Goal: Task Accomplishment & Management: Use online tool/utility

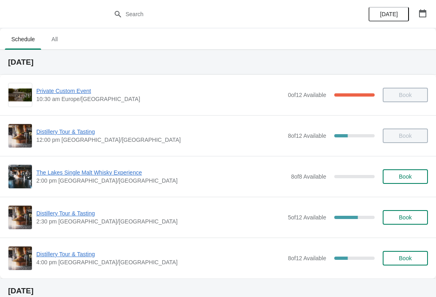
click at [67, 257] on span "Distillery Tour & Tasting" at bounding box center [160, 254] width 248 height 8
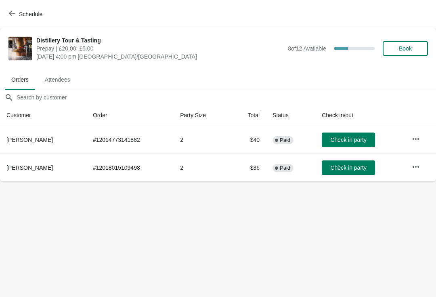
click at [412, 48] on span "Book" at bounding box center [405, 48] width 13 height 6
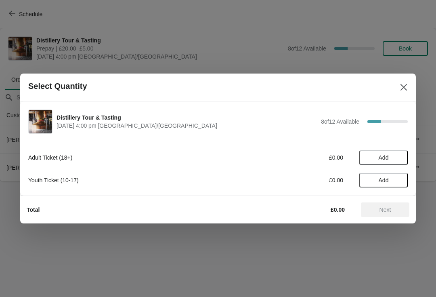
click at [389, 157] on span "Add" at bounding box center [384, 157] width 34 height 6
click at [399, 156] on icon at bounding box center [397, 157] width 8 height 8
click at [388, 210] on span "Next" at bounding box center [386, 209] width 12 height 6
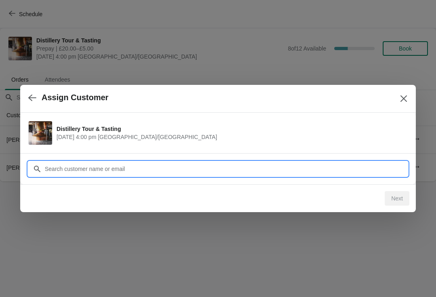
click at [151, 169] on input "Customer" at bounding box center [225, 169] width 363 height 15
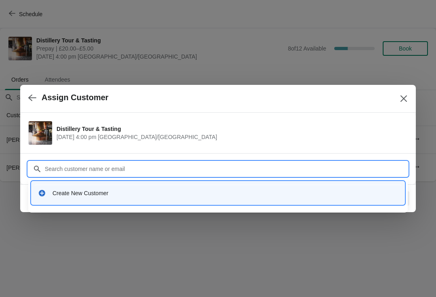
click at [94, 195] on div "Create New Customer" at bounding box center [226, 193] width 346 height 8
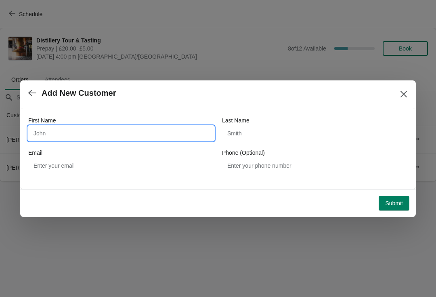
click at [39, 131] on input "First Name" at bounding box center [121, 133] width 186 height 15
type input "[PERSON_NAME]"
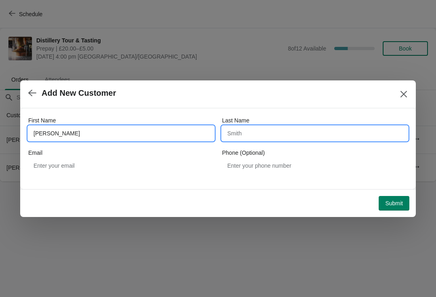
click at [243, 134] on input "Last Name" at bounding box center [315, 133] width 186 height 15
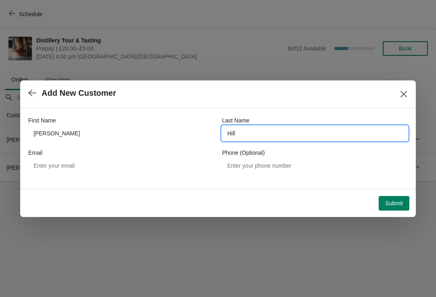
type input "Hill"
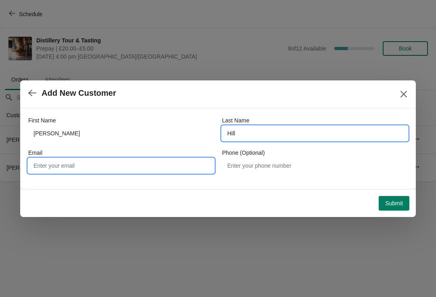
click at [56, 161] on input "Email" at bounding box center [121, 165] width 186 height 15
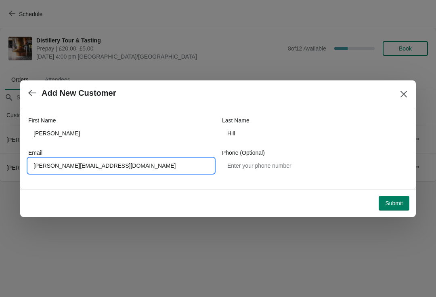
type input "[PERSON_NAME][EMAIL_ADDRESS][DOMAIN_NAME]"
click at [393, 203] on span "Submit" at bounding box center [394, 203] width 18 height 6
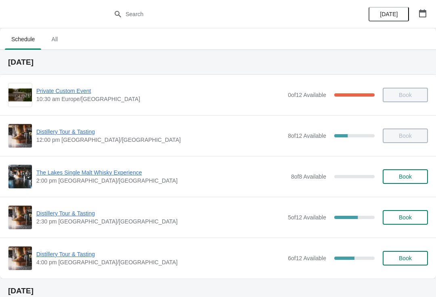
click at [74, 256] on span "Distillery Tour & Tasting" at bounding box center [160, 254] width 248 height 8
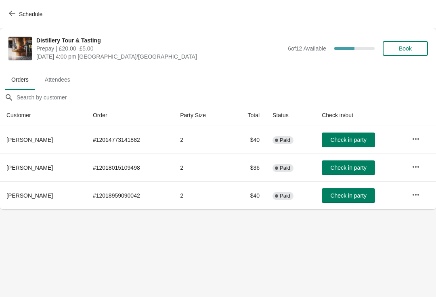
click at [354, 191] on button "Check in party" at bounding box center [348, 195] width 53 height 15
